Goal: Information Seeking & Learning: Learn about a topic

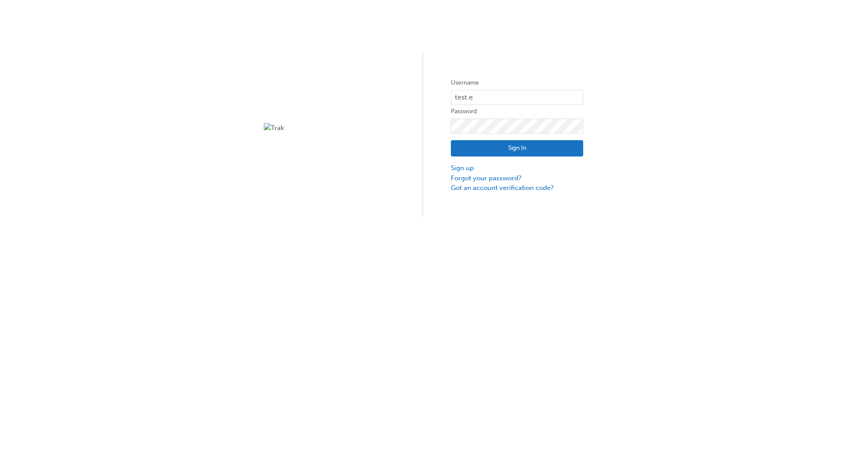
type input "test.e2e.user14"
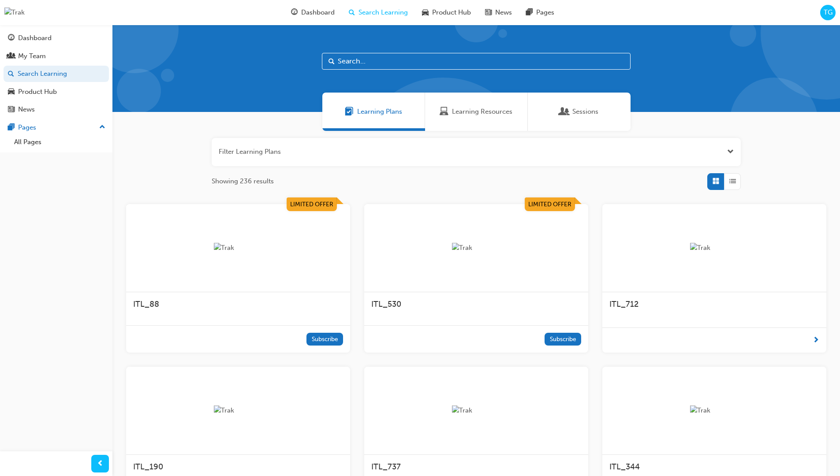
scroll to position [28, 0]
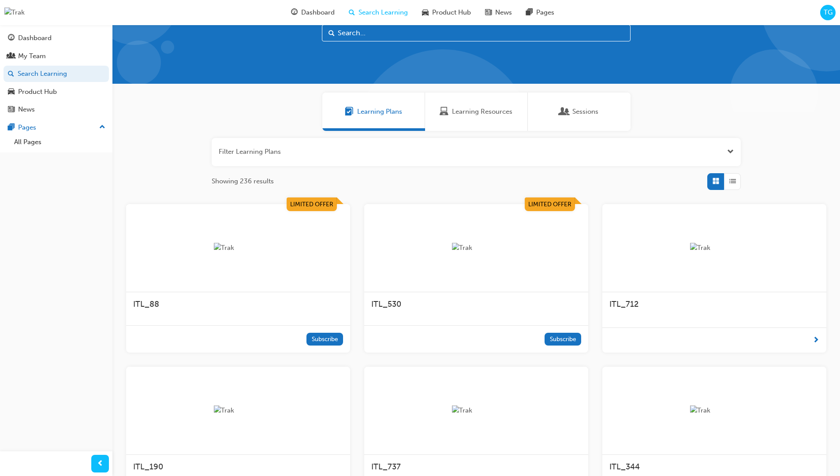
scroll to position [25, 0]
